Goal: Task Accomplishment & Management: Manage account settings

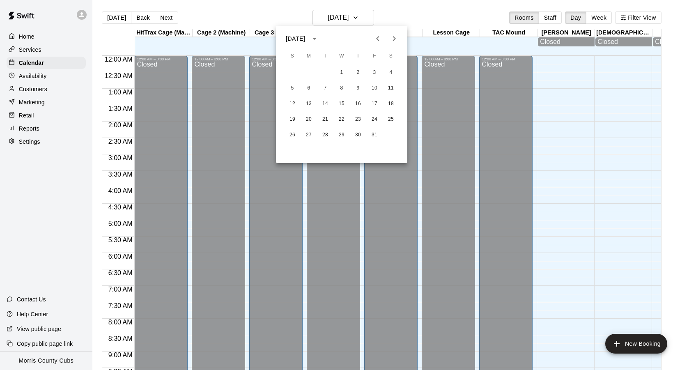
scroll to position [228, 0]
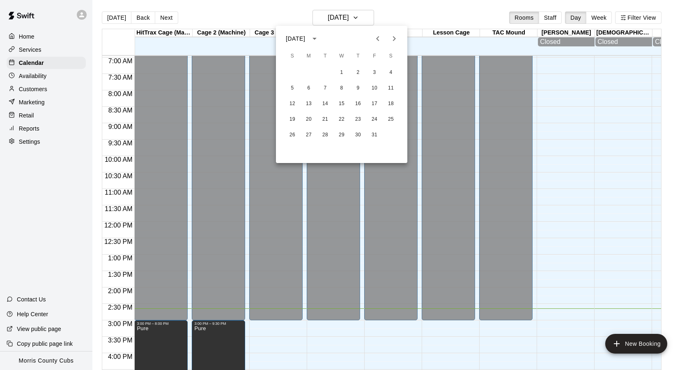
click at [35, 62] on div at bounding box center [344, 185] width 689 height 370
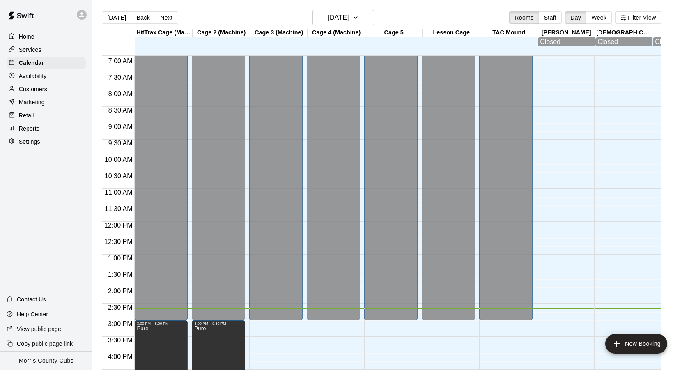
click at [35, 62] on div at bounding box center [344, 185] width 689 height 370
click at [116, 15] on button "[DATE]" at bounding box center [117, 17] width 30 height 12
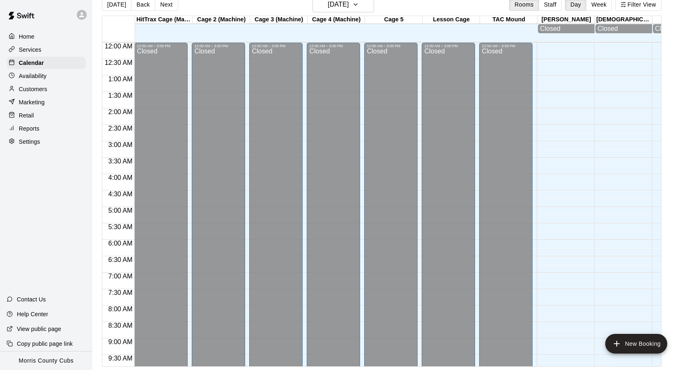
scroll to position [0, 0]
click at [83, 15] on icon at bounding box center [81, 14] width 7 height 7
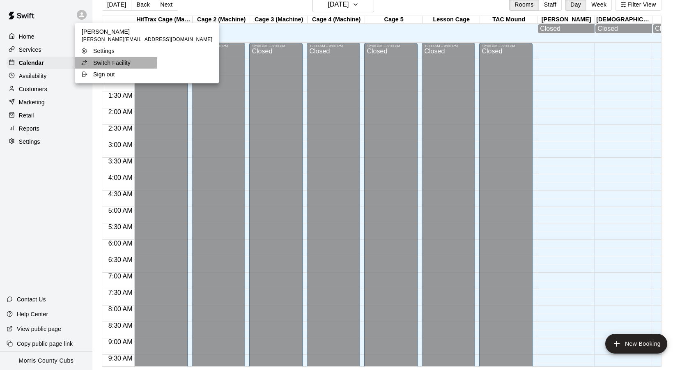
click at [102, 61] on p "Switch Facility" at bounding box center [111, 63] width 37 height 8
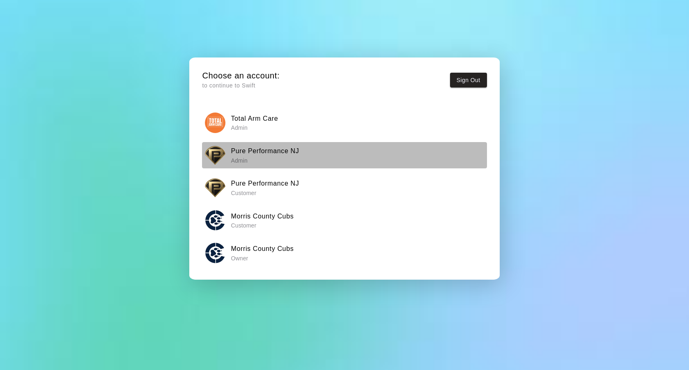
click at [259, 154] on h6 "Pure Performance NJ" at bounding box center [265, 151] width 68 height 11
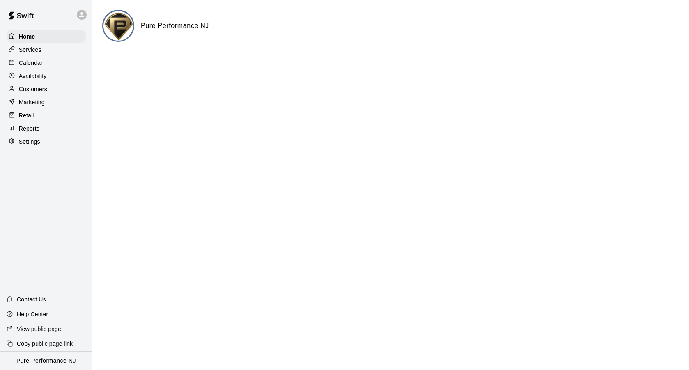
click at [30, 59] on p "Calendar" at bounding box center [31, 63] width 24 height 8
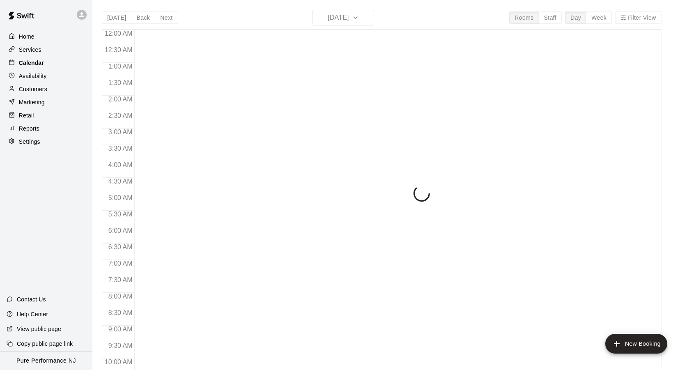
scroll to position [439, 0]
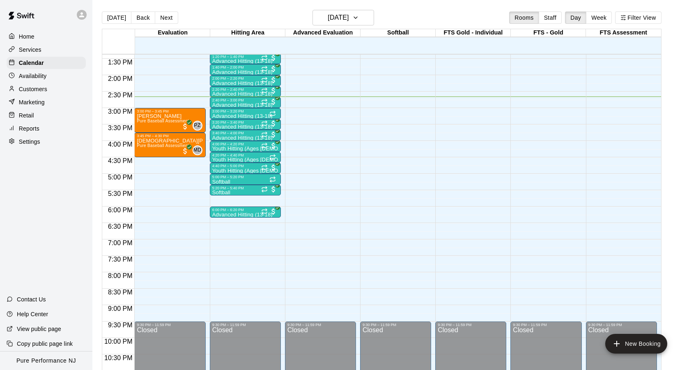
click at [84, 18] on icon at bounding box center [81, 14] width 7 height 7
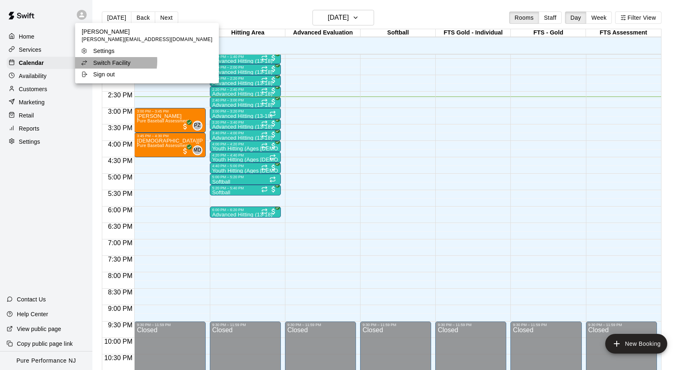
click at [106, 61] on p "Switch Facility" at bounding box center [111, 63] width 37 height 8
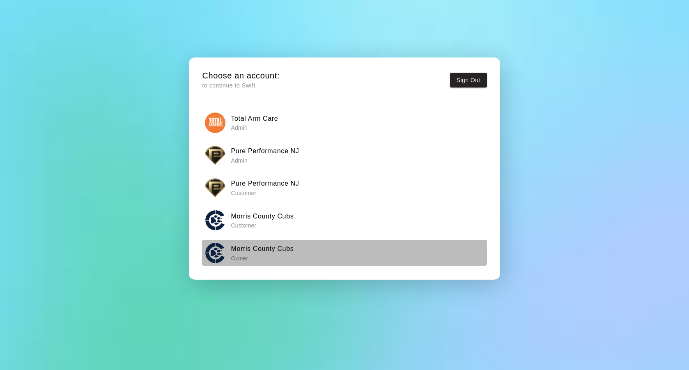
click at [248, 247] on h6 "Morris County Cubs" at bounding box center [262, 248] width 63 height 11
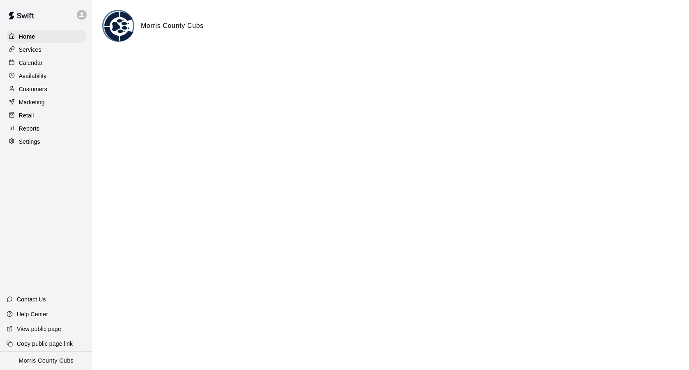
click at [31, 63] on p "Calendar" at bounding box center [31, 63] width 24 height 8
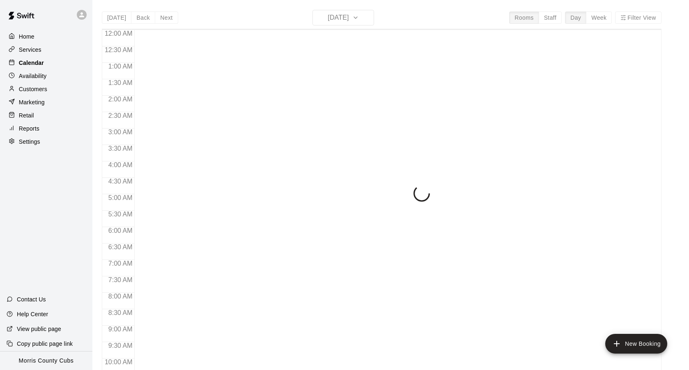
scroll to position [439, 0]
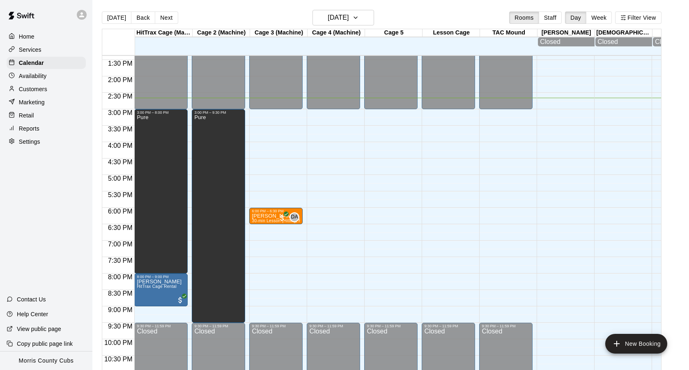
click at [30, 37] on p "Home" at bounding box center [27, 36] width 16 height 8
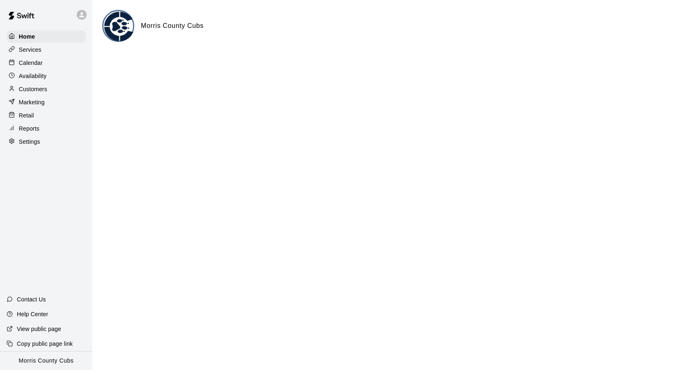
click at [79, 14] on icon at bounding box center [81, 14] width 7 height 7
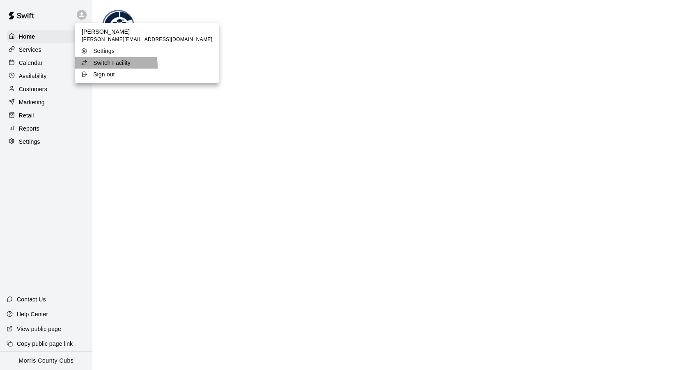
click at [101, 67] on li "Switch Facility" at bounding box center [147, 62] width 144 height 11
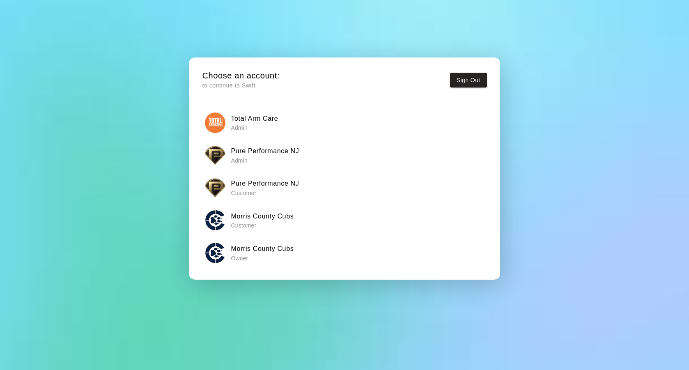
click at [246, 163] on p "Admin" at bounding box center [265, 160] width 68 height 8
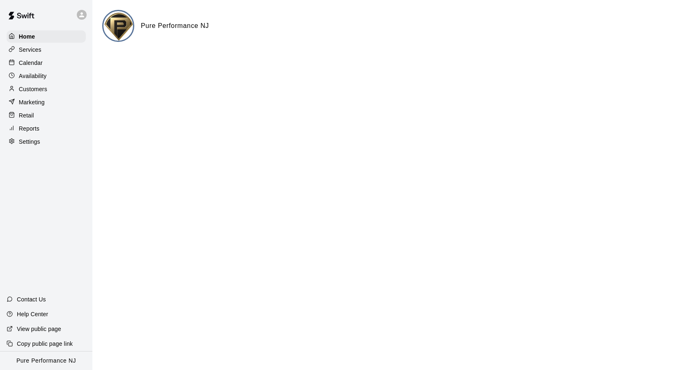
click at [30, 62] on p "Calendar" at bounding box center [31, 63] width 24 height 8
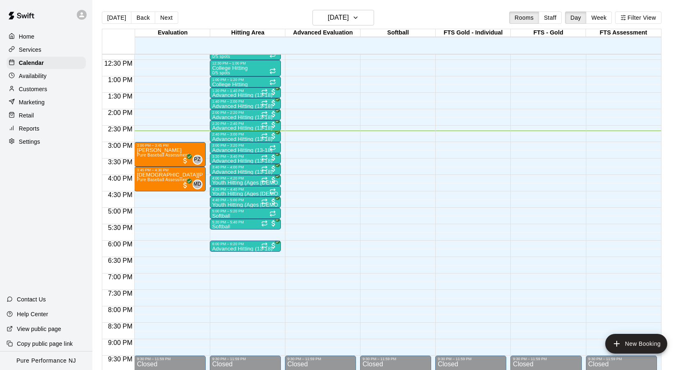
scroll to position [399, 0]
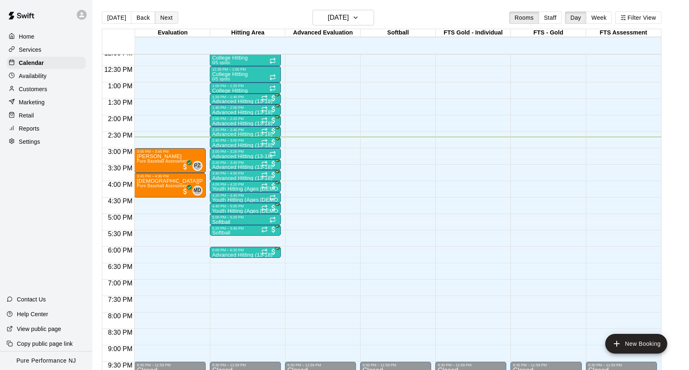
click at [169, 15] on button "Next" at bounding box center [166, 17] width 23 height 12
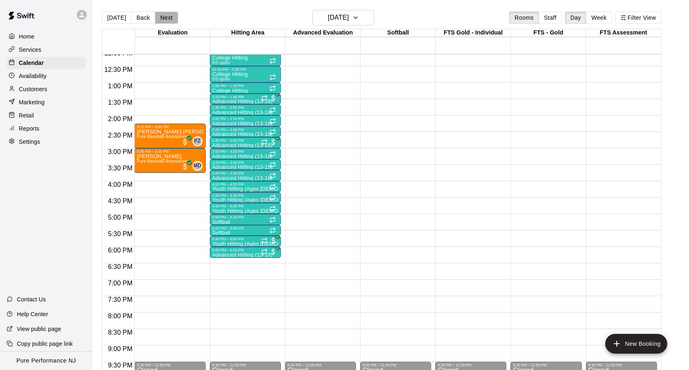
click at [167, 16] on button "Next" at bounding box center [166, 17] width 23 height 12
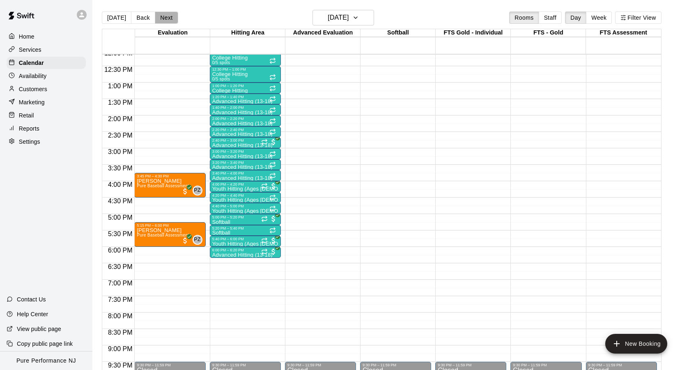
click at [167, 16] on button "Next" at bounding box center [166, 17] width 23 height 12
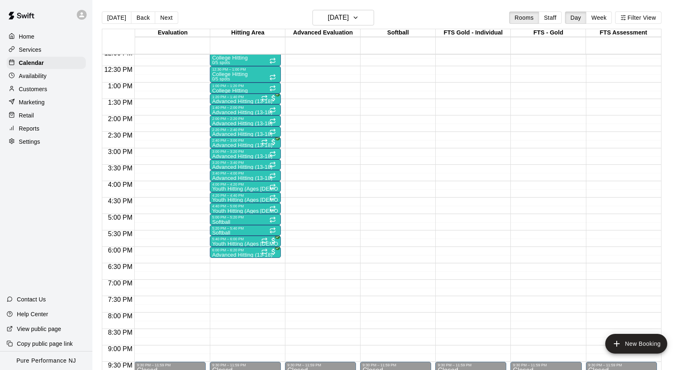
click at [28, 37] on p "Home" at bounding box center [27, 36] width 16 height 8
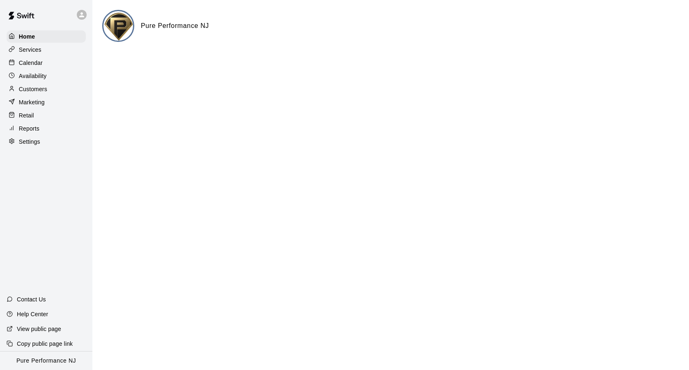
click at [45, 90] on p "Customers" at bounding box center [33, 89] width 28 height 8
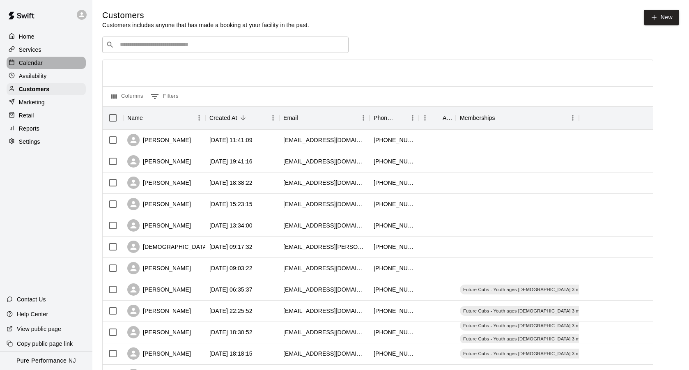
click at [38, 63] on p "Calendar" at bounding box center [31, 63] width 24 height 8
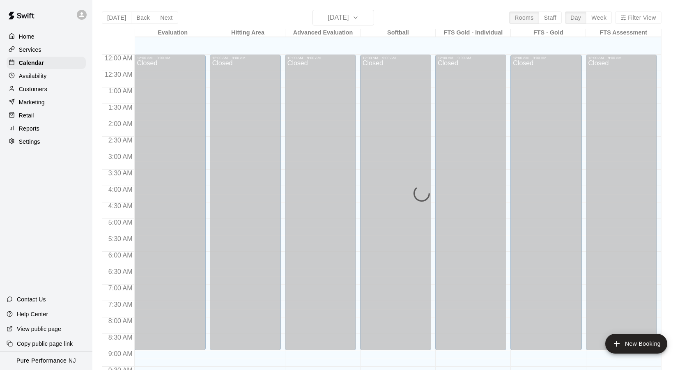
scroll to position [439, 0]
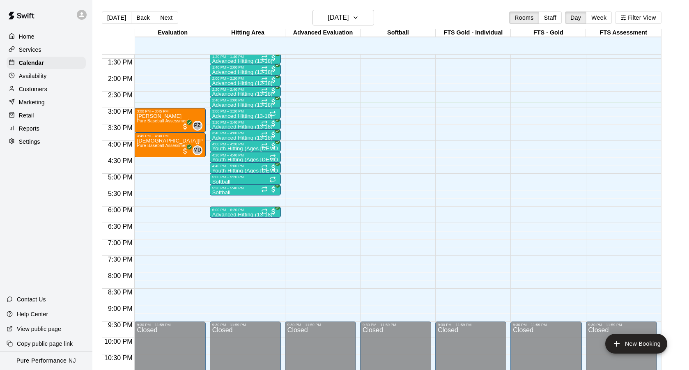
drag, startPoint x: 37, startPoint y: 79, endPoint x: 17, endPoint y: 69, distance: 22.2
click at [37, 79] on p "Availability" at bounding box center [33, 76] width 28 height 8
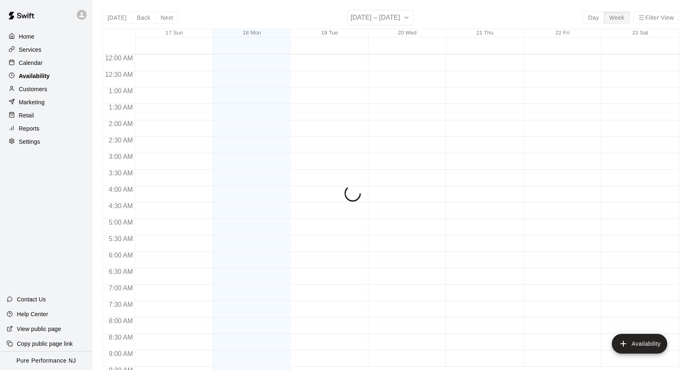
scroll to position [464, 0]
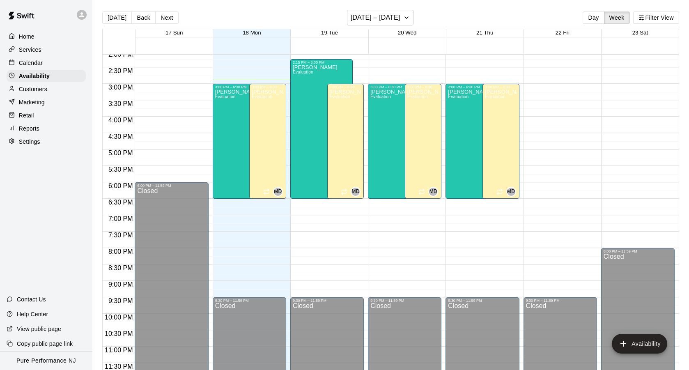
click at [85, 20] on div at bounding box center [83, 15] width 17 height 16
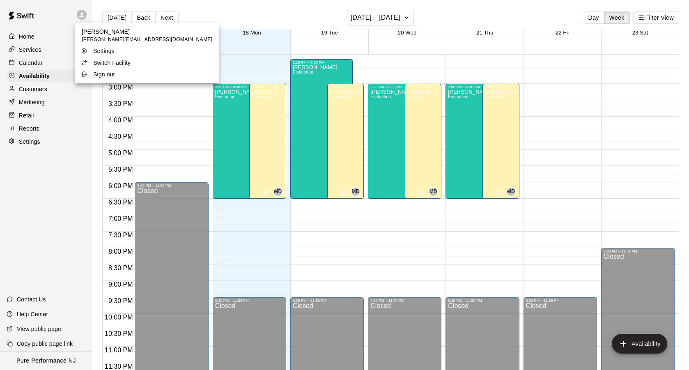
click at [106, 66] on p "Switch Facility" at bounding box center [111, 63] width 37 height 8
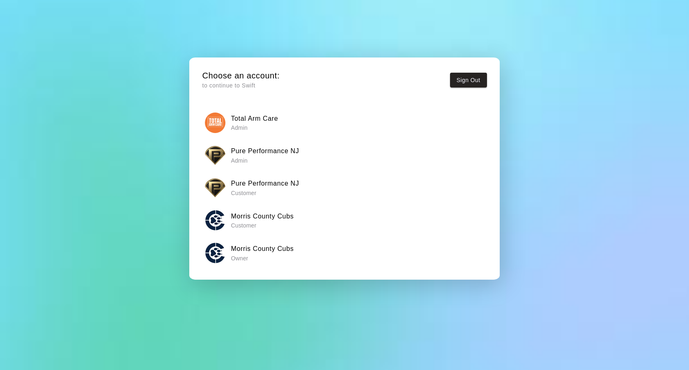
click at [251, 266] on div "Total Arm Care Admin Pure Performance NJ Admin Pure Performance NJ Customer Mor…" at bounding box center [344, 193] width 285 height 166
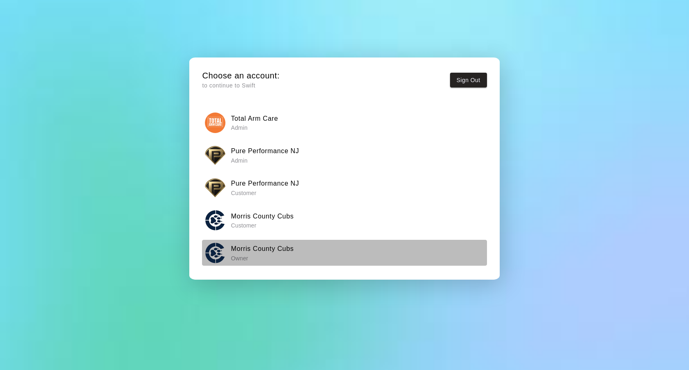
click at [254, 256] on p "Owner" at bounding box center [262, 258] width 63 height 8
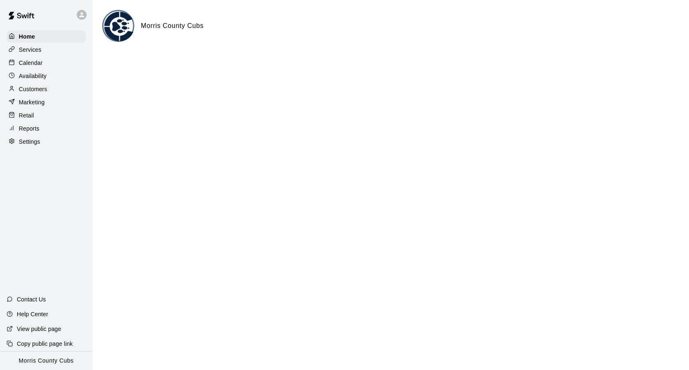
click at [47, 62] on div "Calendar" at bounding box center [46, 63] width 79 height 12
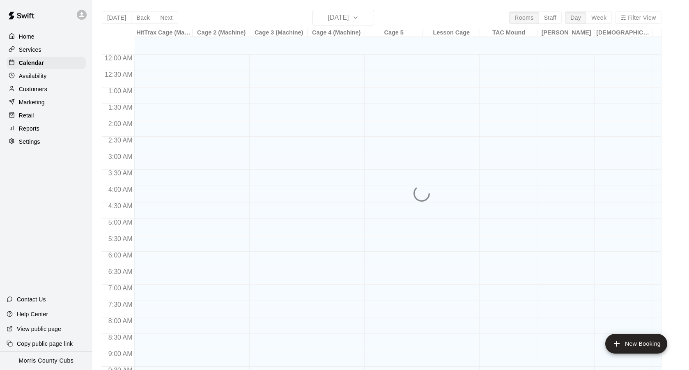
scroll to position [439, 0]
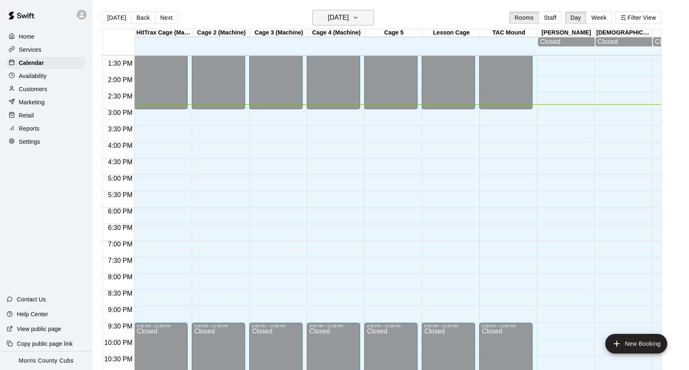
click at [359, 19] on icon "button" at bounding box center [355, 18] width 7 height 10
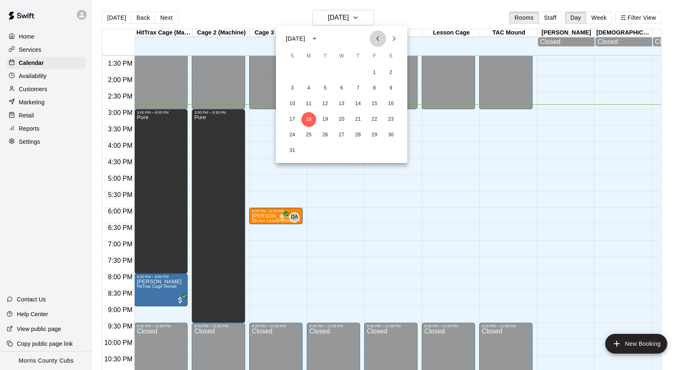
click at [378, 38] on icon "Previous month" at bounding box center [378, 39] width 10 height 10
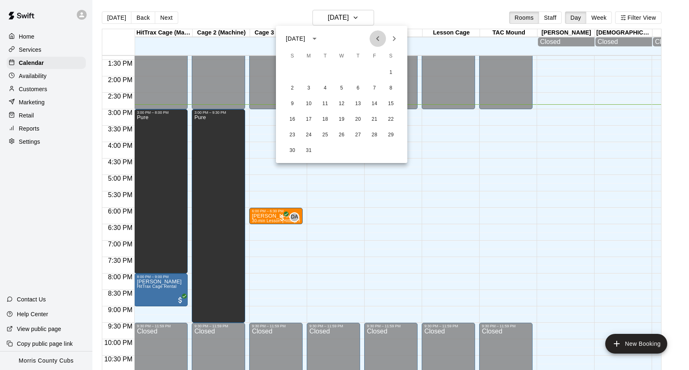
click at [378, 38] on icon "Previous month" at bounding box center [378, 39] width 10 height 10
click at [292, 133] on button "23" at bounding box center [292, 135] width 15 height 15
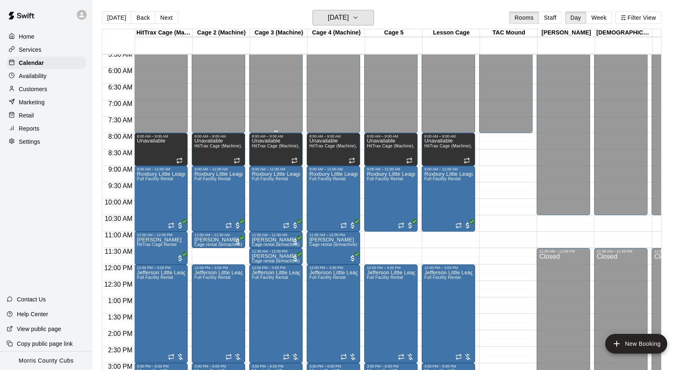
scroll to position [184, 0]
click at [142, 18] on button "Back" at bounding box center [143, 17] width 24 height 12
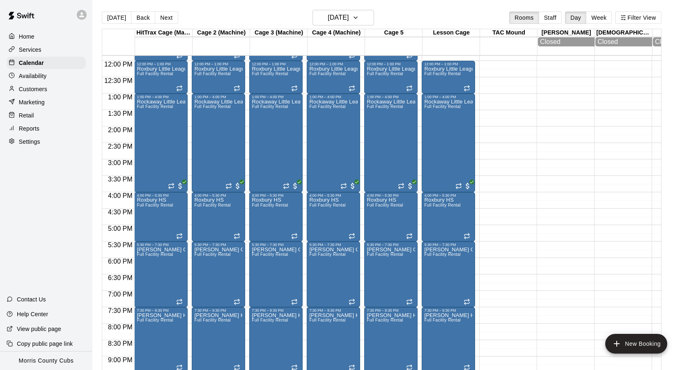
scroll to position [379, 0]
